Goal: Answer question/provide support

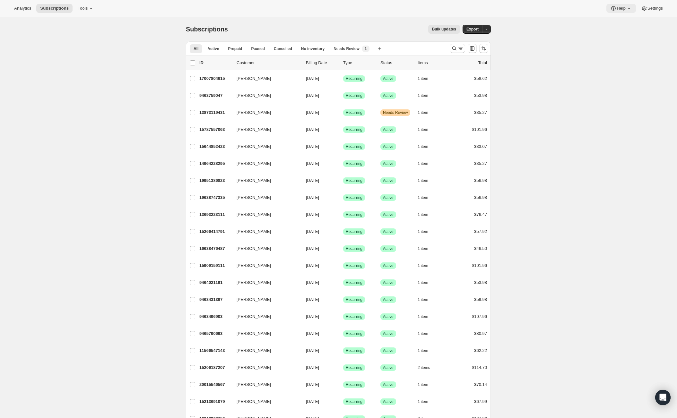
click at [622, 8] on span "Help" at bounding box center [621, 8] width 9 height 5
click at [621, 45] on span "Contact us" at bounding box center [618, 43] width 20 height 5
click at [452, 47] on icon "Search and filter results" at bounding box center [454, 48] width 6 height 6
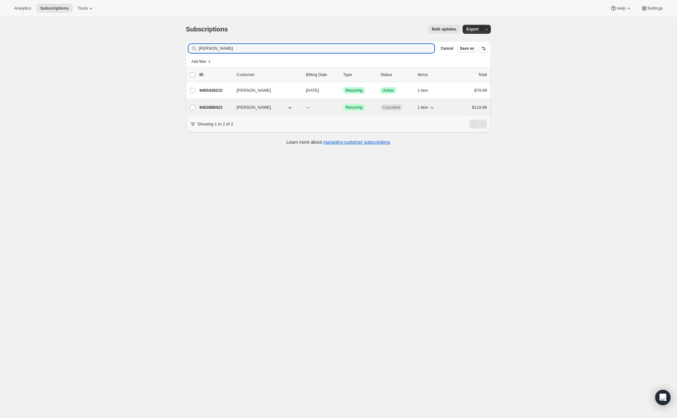
type input "[PERSON_NAME]"
click at [217, 107] on p "9463988423" at bounding box center [215, 107] width 32 height 6
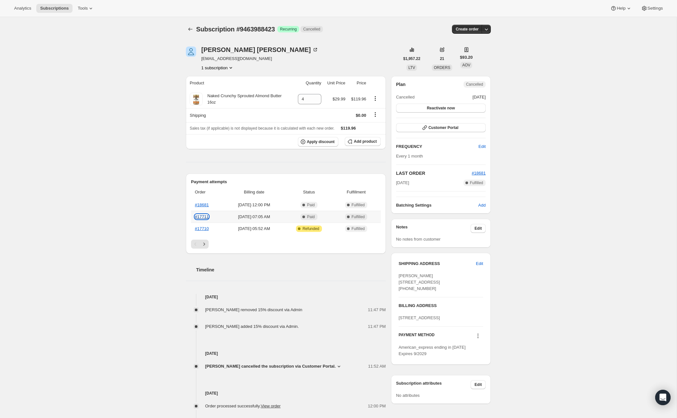
click at [202, 216] on link "#17711" at bounding box center [202, 217] width 14 height 5
click at [203, 205] on link "#18681" at bounding box center [202, 205] width 14 height 5
drag, startPoint x: 248, startPoint y: 60, endPoint x: 199, endPoint y: 60, distance: 49.5
click at [199, 60] on div "[PERSON_NAME] [EMAIL_ADDRESS][DOMAIN_NAME] 1 subscription" at bounding box center [293, 59] width 214 height 24
copy span "[EMAIL_ADDRESS][DOMAIN_NAME]"
